Goal: Check status: Check status

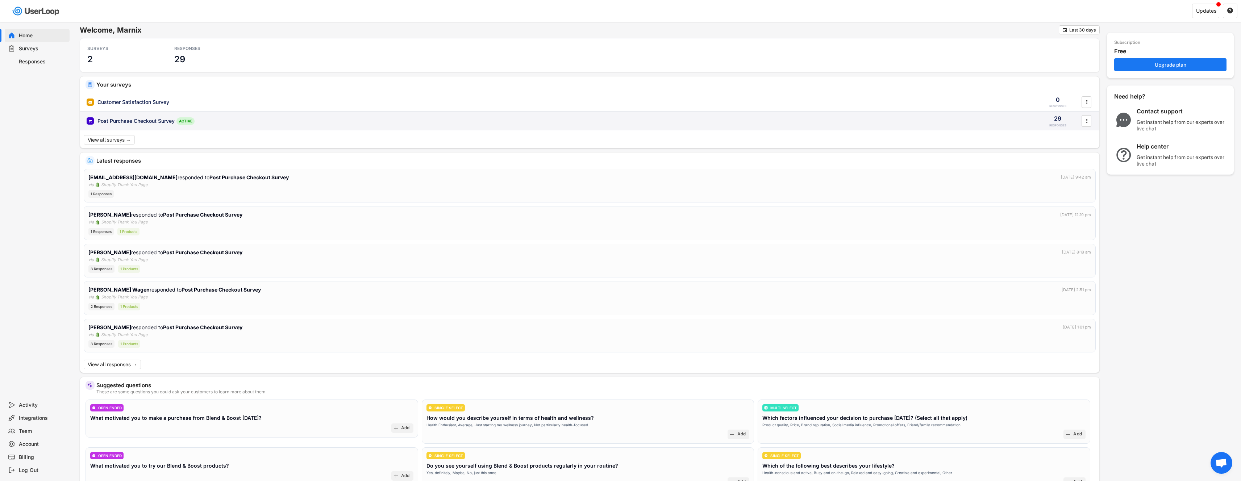
click at [140, 120] on div "Post Purchase Checkout Survey" at bounding box center [135, 120] width 77 height 7
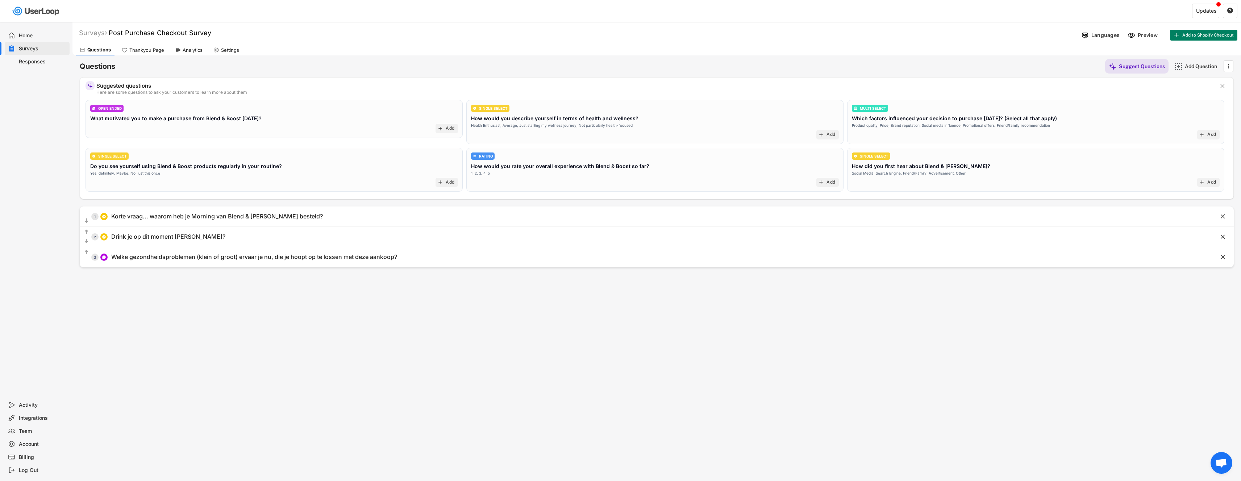
click at [24, 55] on div "Responses" at bounding box center [37, 61] width 65 height 13
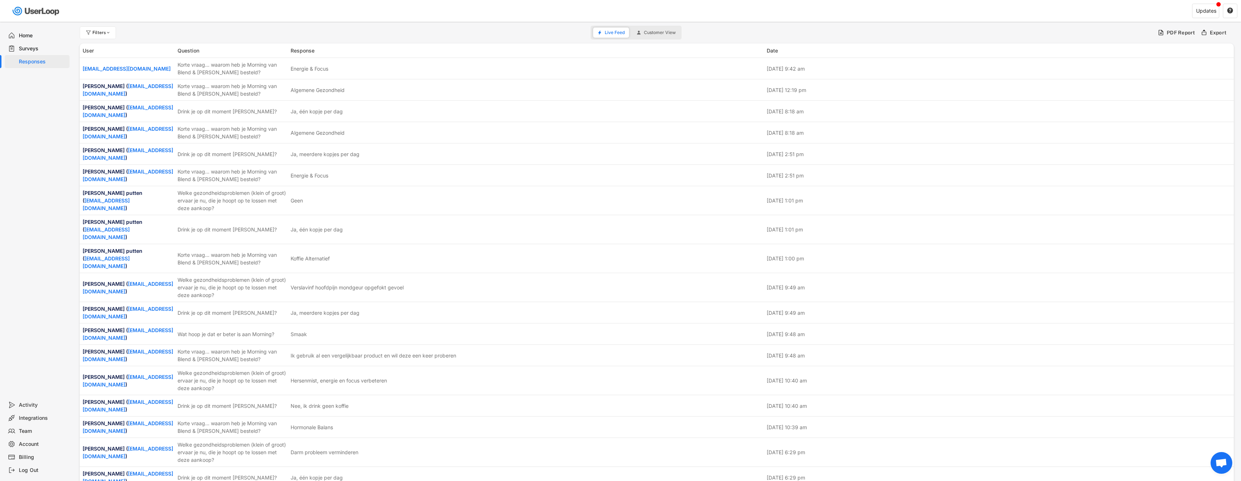
click at [47, 45] on div "Surveys" at bounding box center [43, 48] width 48 height 7
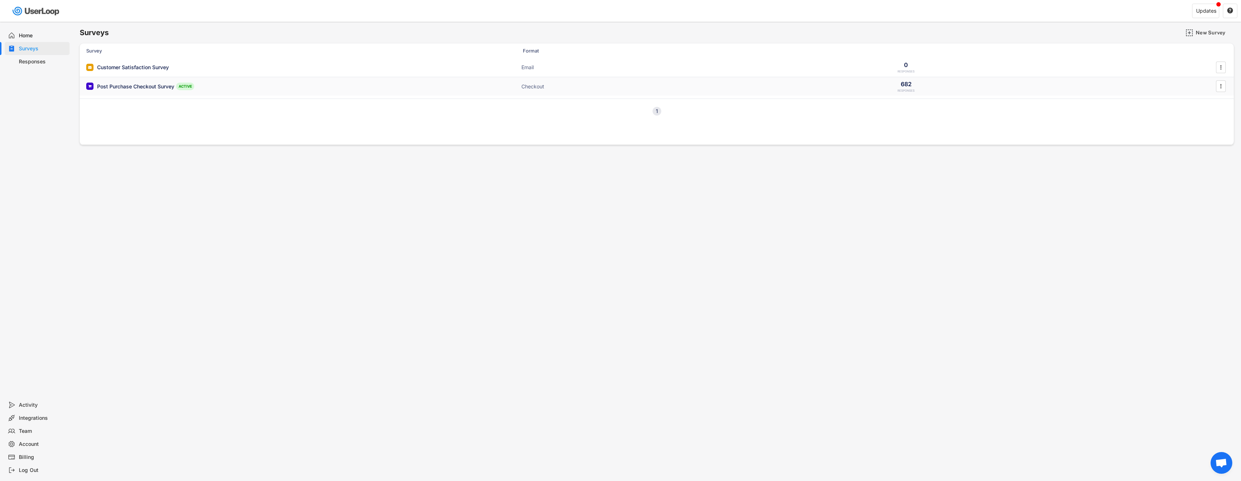
click at [135, 86] on div "Post Purchase Checkout Survey" at bounding box center [135, 86] width 77 height 7
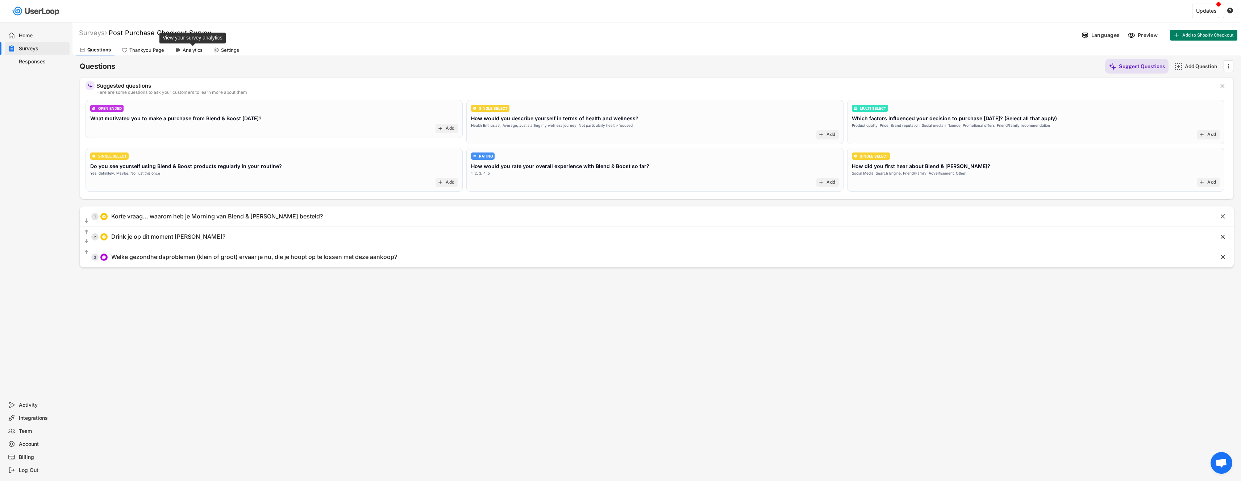
click at [187, 51] on div "Analytics" at bounding box center [193, 50] width 20 height 6
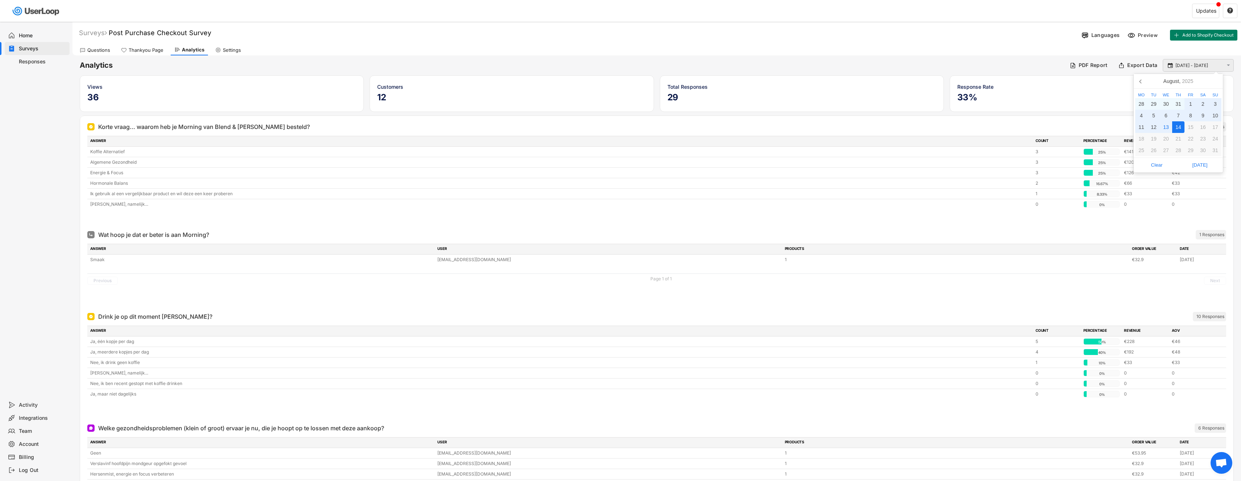
click at [1200, 63] on input "[DATE] - [DATE]" at bounding box center [1200, 65] width 48 height 7
click at [1143, 81] on icon at bounding box center [1142, 81] width 12 height 12
click at [1190, 64] on input "[DATE] - [DATE]" at bounding box center [1200, 65] width 48 height 7
click at [1218, 80] on icon at bounding box center [1216, 81] width 12 height 12
click at [1180, 124] on div "14" at bounding box center [1179, 127] width 12 height 12
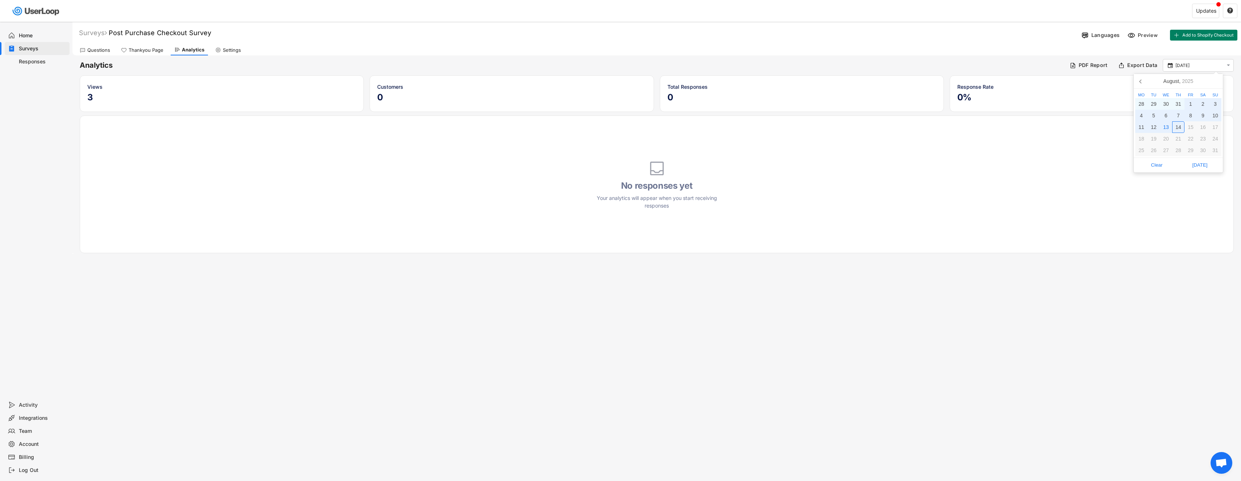
click at [1174, 125] on div "14" at bounding box center [1179, 127] width 12 height 12
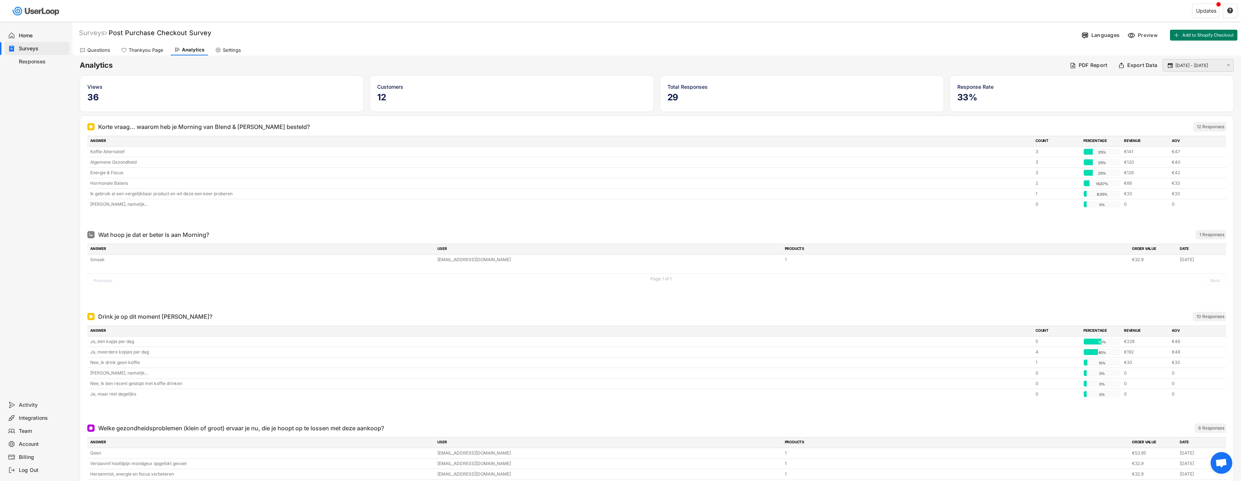
click at [1184, 63] on input "[DATE] - [DATE]" at bounding box center [1200, 65] width 48 height 7
click at [1179, 126] on div "14" at bounding box center [1179, 127] width 12 height 12
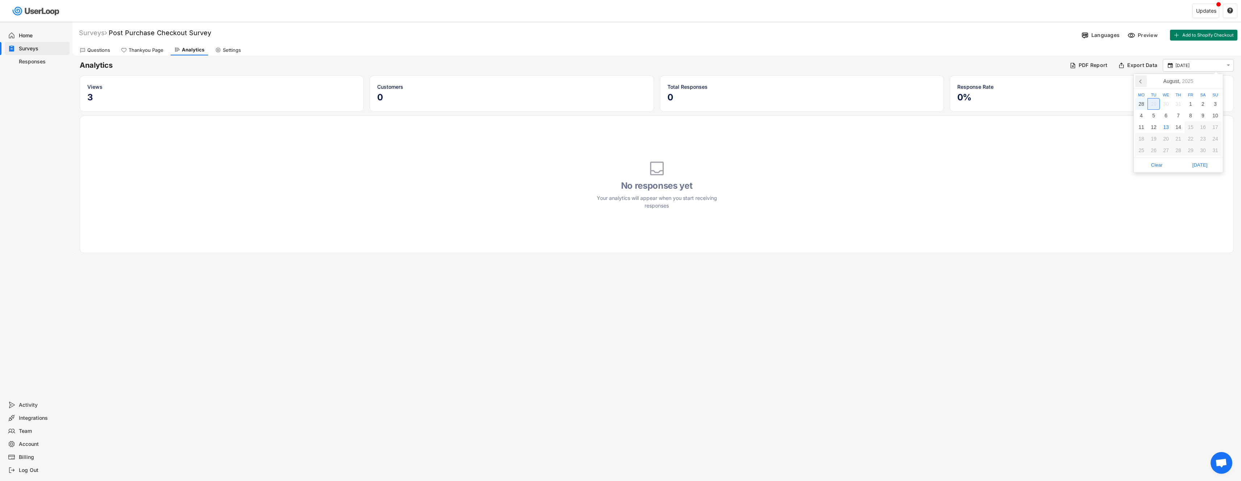
click at [1145, 83] on icon at bounding box center [1142, 81] width 12 height 12
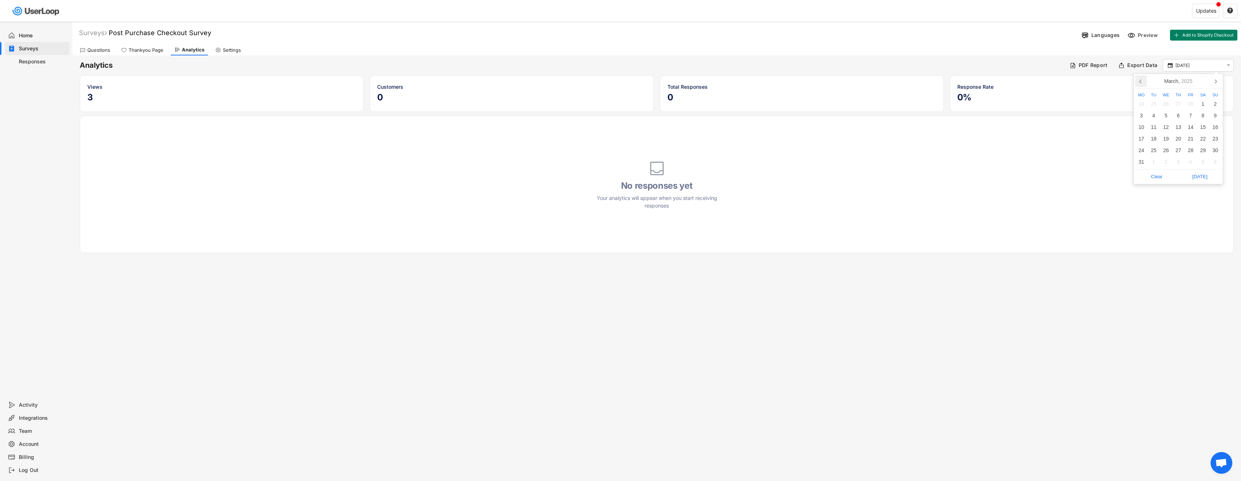
click at [1145, 83] on icon at bounding box center [1142, 81] width 12 height 12
click at [1169, 105] on div "1" at bounding box center [1166, 104] width 12 height 12
click at [1196, 67] on input "[DATE] - [DATE]" at bounding box center [1200, 65] width 48 height 7
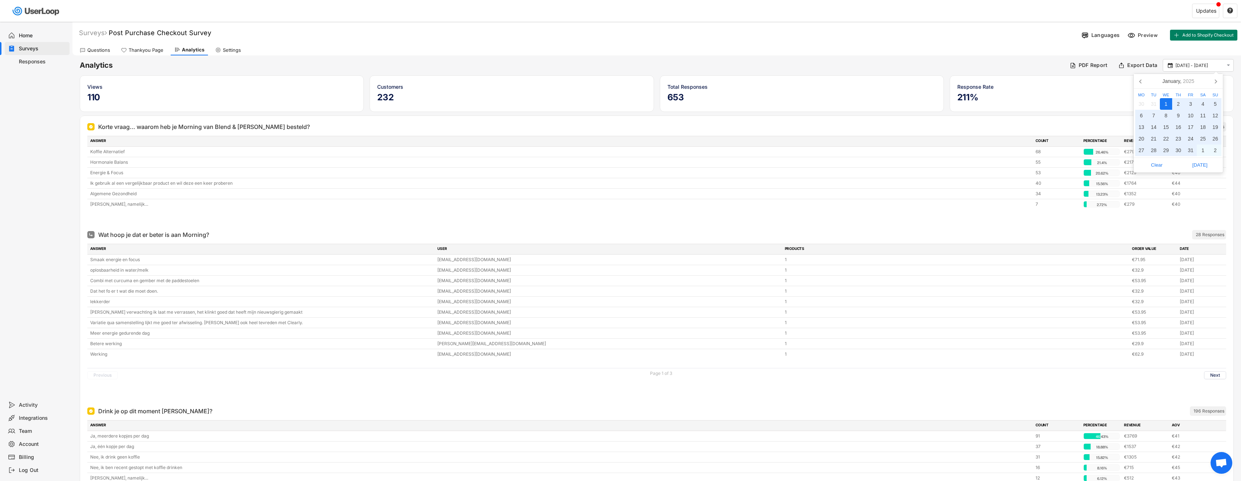
click at [1168, 103] on div "1" at bounding box center [1166, 104] width 12 height 12
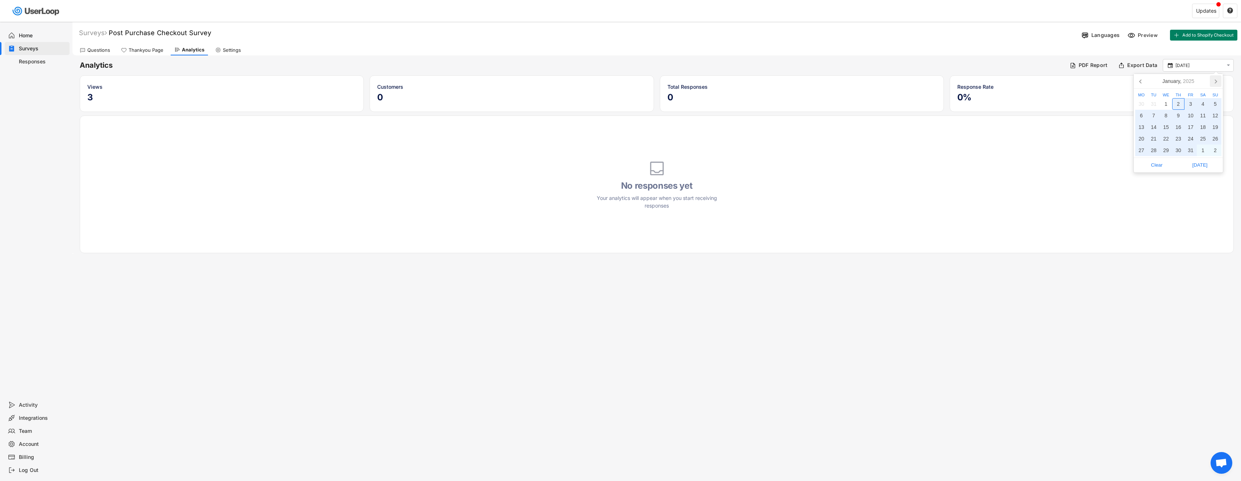
click at [1219, 80] on icon at bounding box center [1216, 81] width 12 height 12
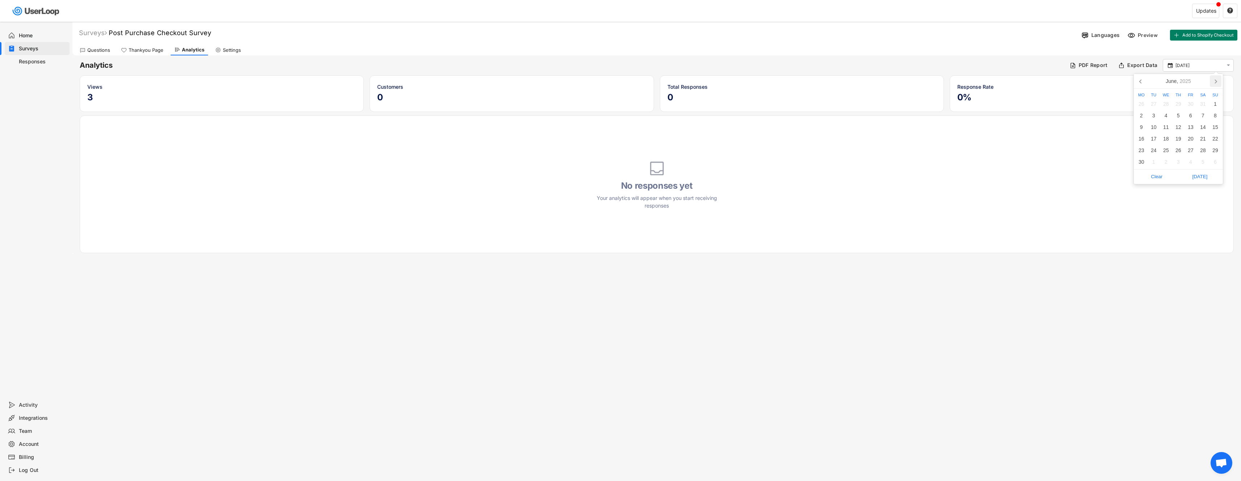
click at [1219, 80] on icon at bounding box center [1216, 81] width 12 height 12
click at [1180, 149] on div "31" at bounding box center [1179, 151] width 12 height 12
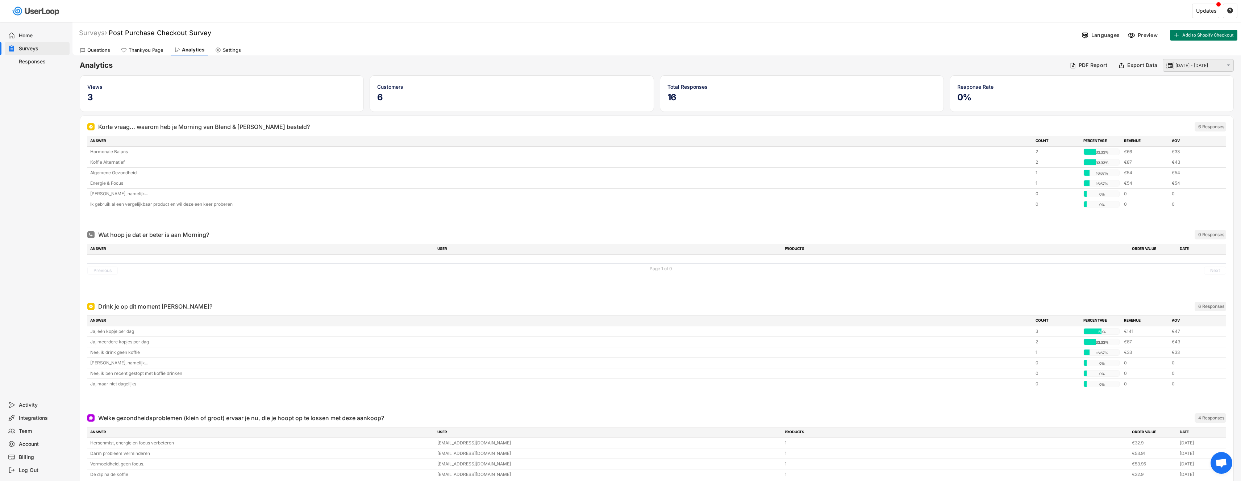
click at [1170, 66] on text "" at bounding box center [1170, 65] width 5 height 7
click at [1140, 130] on div "14" at bounding box center [1142, 127] width 12 height 12
click at [1139, 82] on icon at bounding box center [1142, 81] width 12 height 12
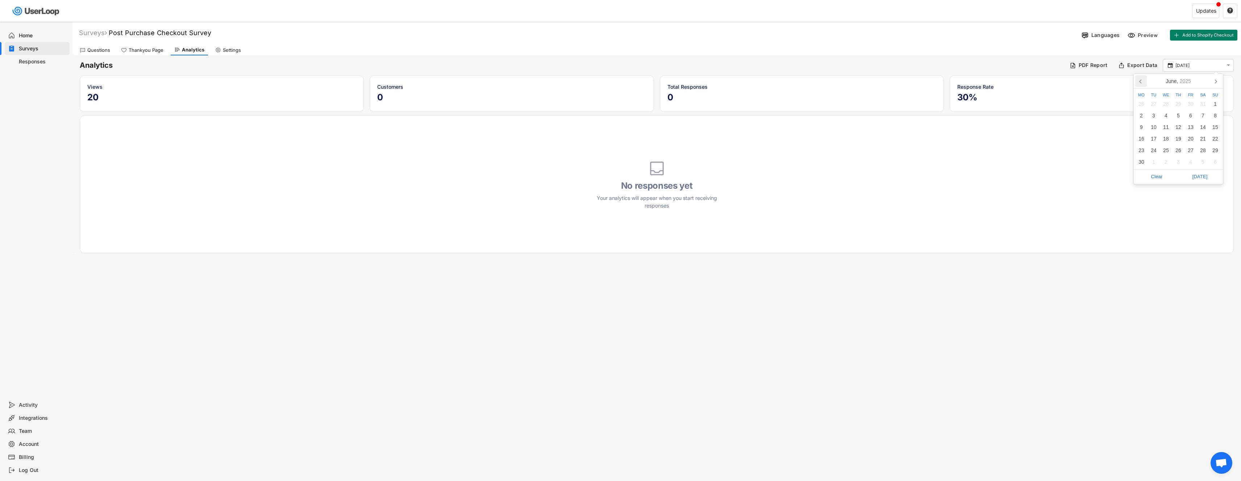
click at [1139, 82] on icon at bounding box center [1142, 81] width 12 height 12
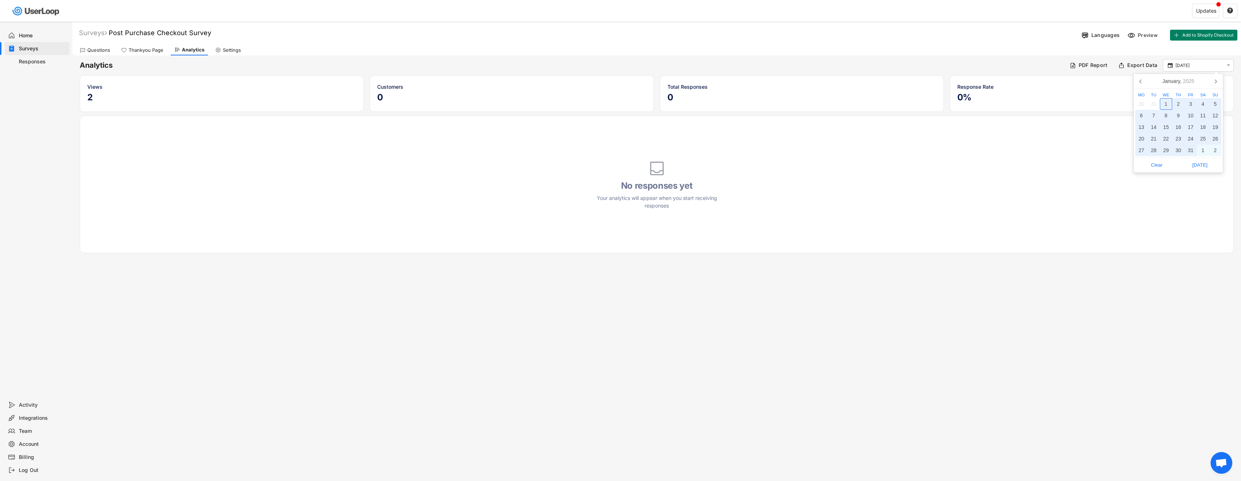
click at [1168, 106] on div "1" at bounding box center [1166, 104] width 12 height 12
type input "[DATE] - [DATE]"
click at [1205, 63] on input "[DATE] - [DATE]" at bounding box center [1200, 65] width 48 height 7
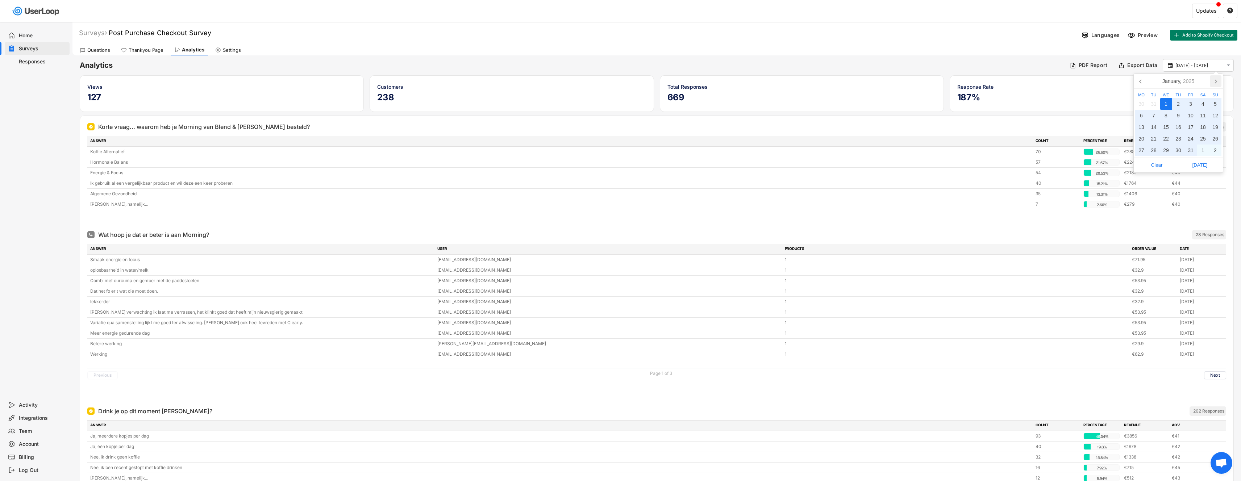
click at [1215, 80] on icon at bounding box center [1216, 81] width 12 height 12
click at [669, 223] on div at bounding box center [656, 220] width 1139 height 14
click at [23, 35] on div "Home" at bounding box center [43, 35] width 48 height 7
